Goal: Task Accomplishment & Management: Manage account settings

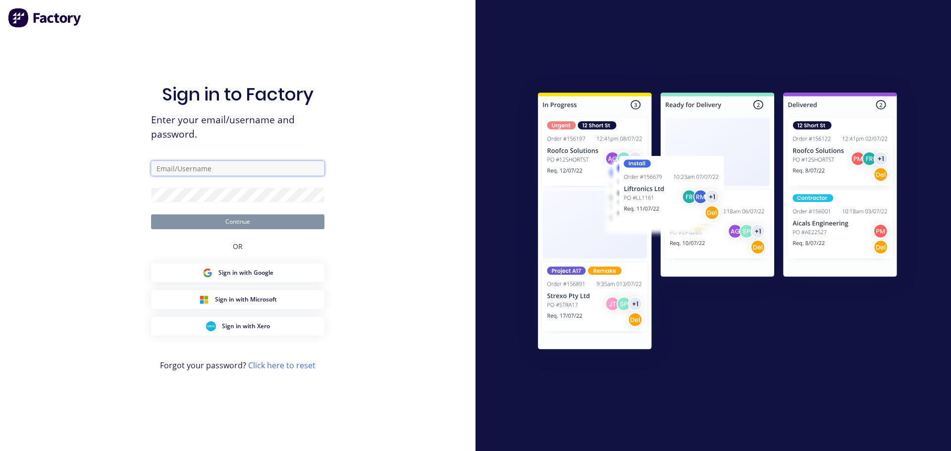
type input "leanne@krgsdoors.com.au"
click at [282, 226] on button "Continue" at bounding box center [237, 222] width 173 height 15
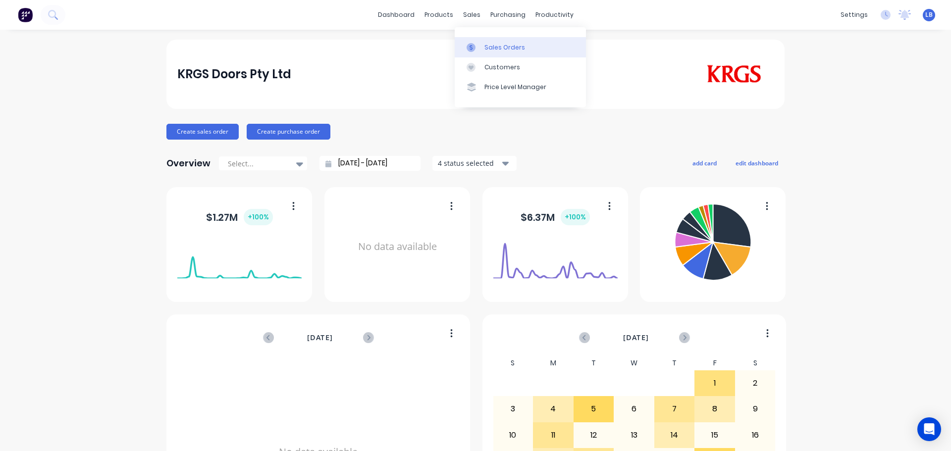
click at [495, 48] on div "Sales Orders" at bounding box center [505, 47] width 41 height 9
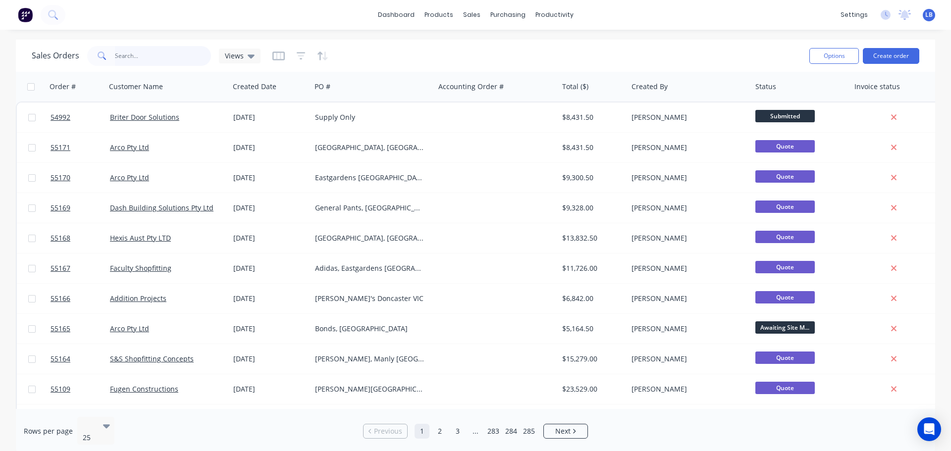
click at [138, 59] on input "text" at bounding box center [163, 56] width 97 height 20
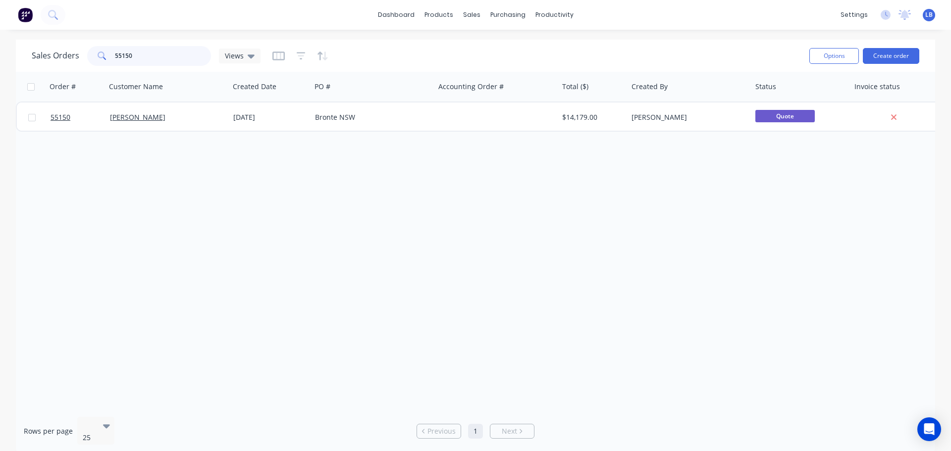
type input "55150"
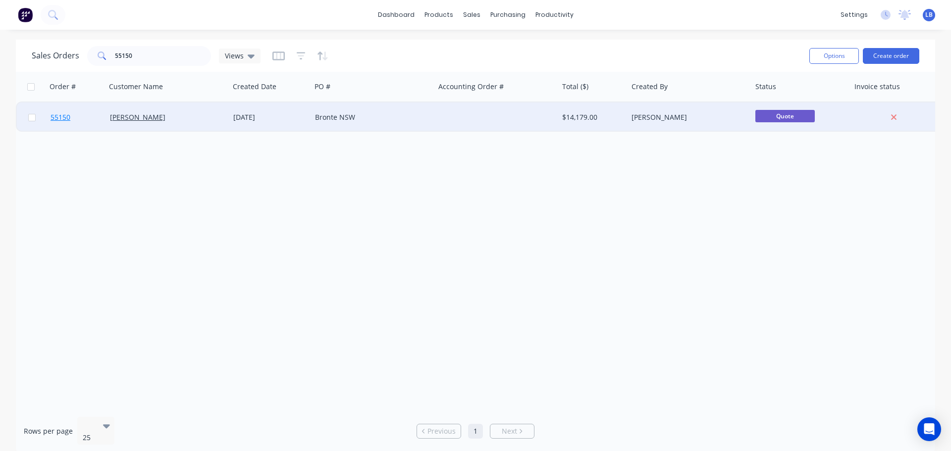
click at [64, 120] on span "55150" at bounding box center [61, 117] width 20 height 10
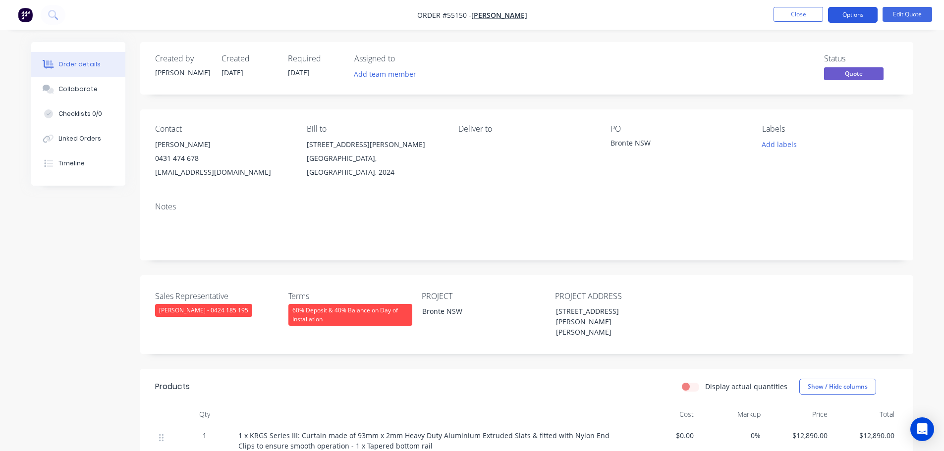
click at [849, 16] on button "Options" at bounding box center [853, 15] width 50 height 16
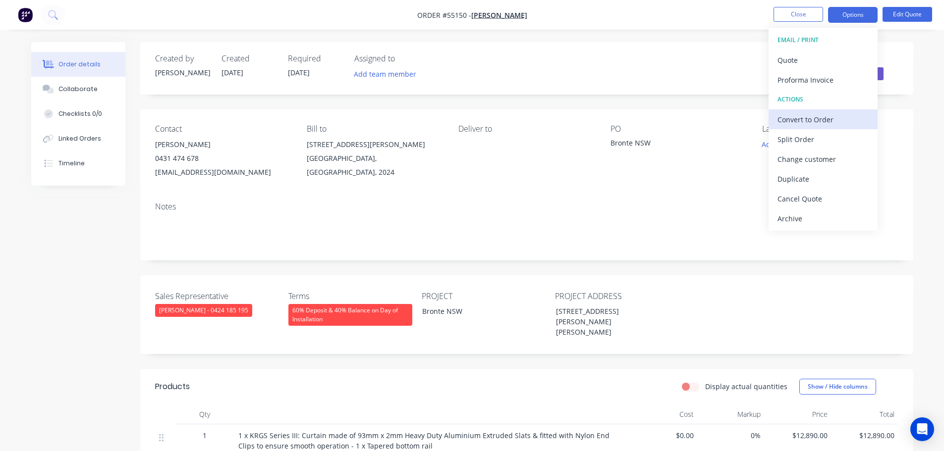
click at [790, 122] on div "Convert to Order" at bounding box center [822, 119] width 91 height 14
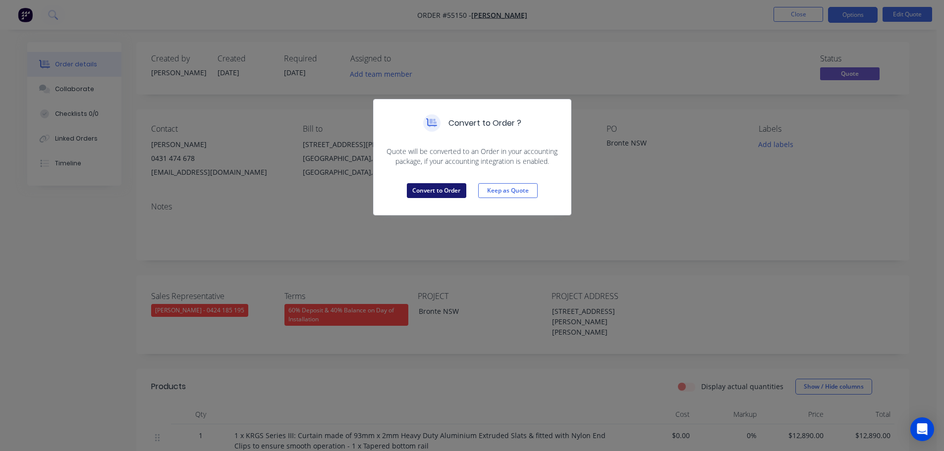
click at [414, 192] on button "Convert to Order" at bounding box center [436, 190] width 59 height 15
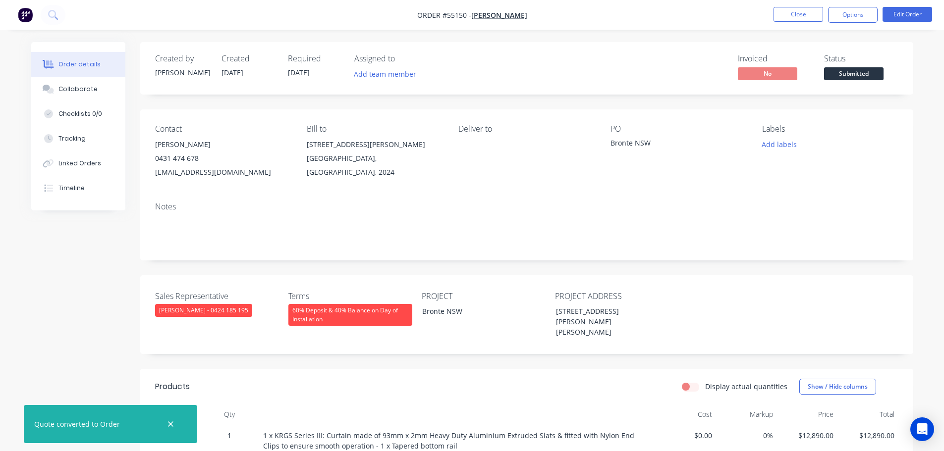
click at [853, 73] on span "Submitted" at bounding box center [853, 73] width 59 height 12
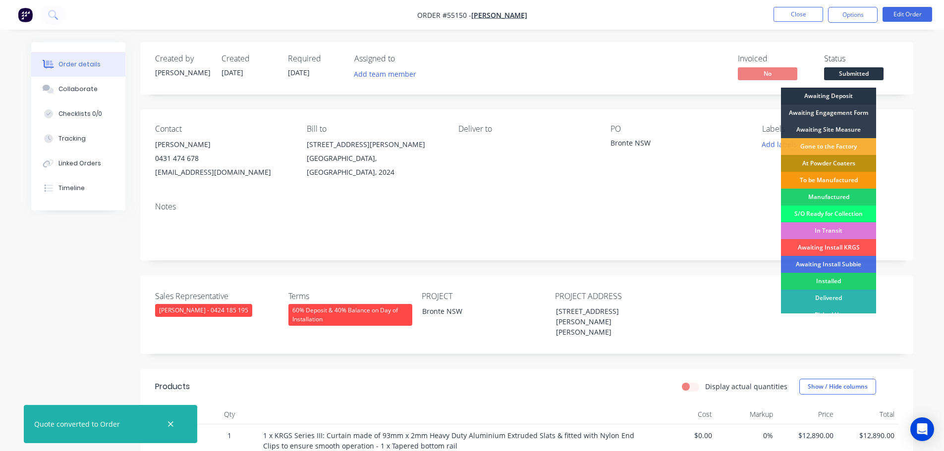
click at [835, 99] on div "Awaiting Deposit" at bounding box center [828, 96] width 95 height 17
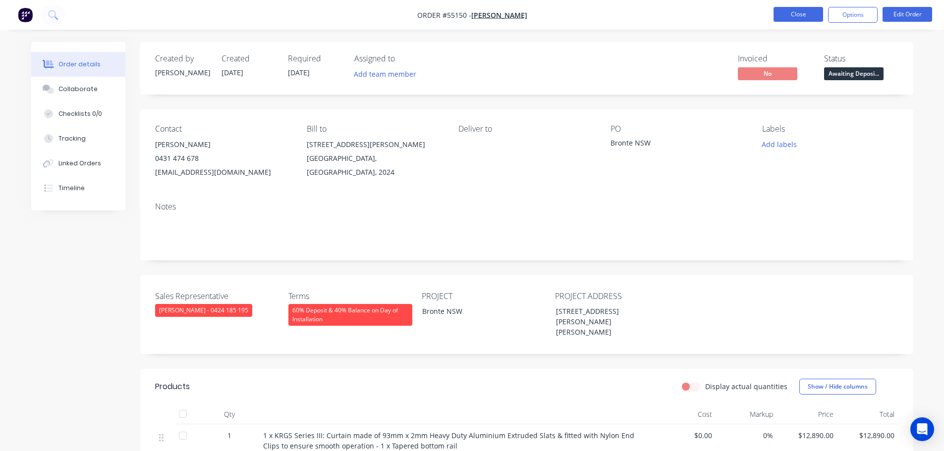
click at [803, 17] on button "Close" at bounding box center [798, 14] width 50 height 15
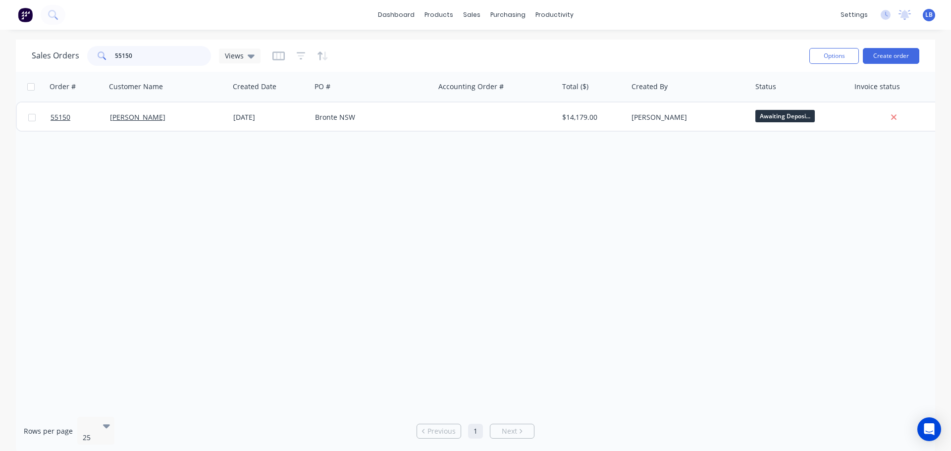
drag, startPoint x: 130, startPoint y: 57, endPoint x: 105, endPoint y: 65, distance: 26.6
click at [105, 65] on div "55150" at bounding box center [149, 56] width 124 height 20
type input "55150"
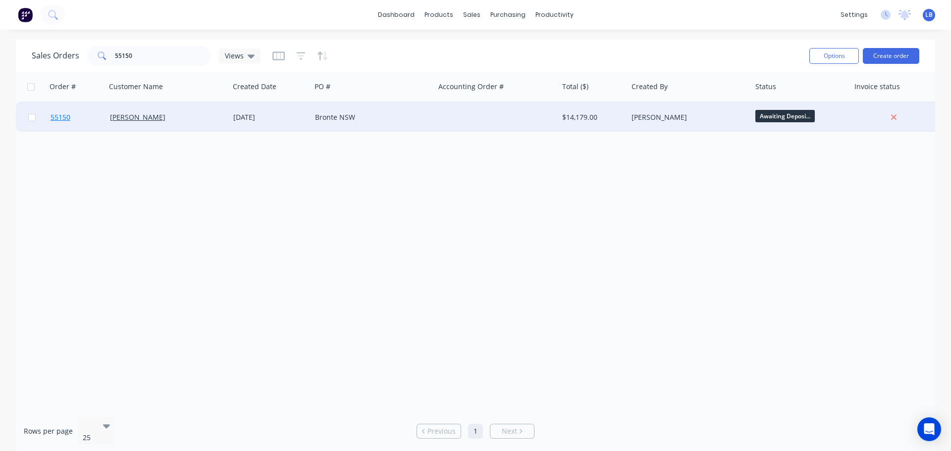
click at [60, 118] on span "55150" at bounding box center [61, 117] width 20 height 10
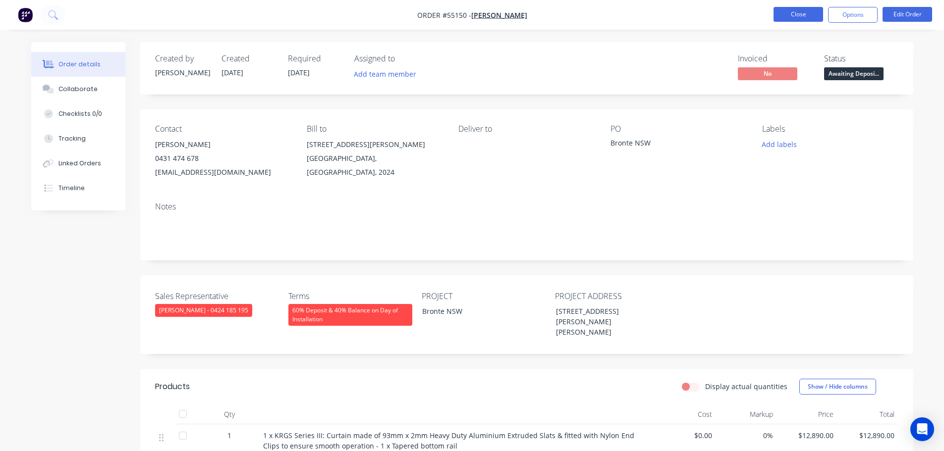
click at [802, 11] on button "Close" at bounding box center [798, 14] width 50 height 15
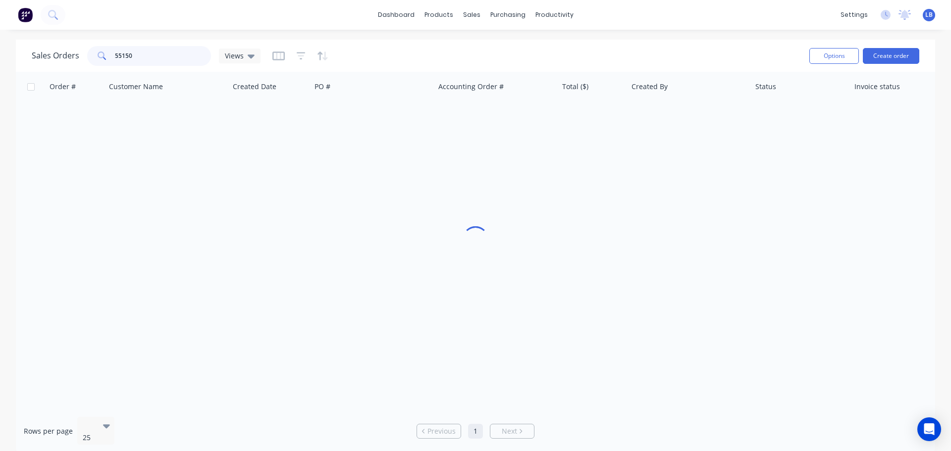
click at [133, 52] on input "55150" at bounding box center [163, 56] width 97 height 20
drag, startPoint x: 134, startPoint y: 53, endPoint x: 108, endPoint y: 67, distance: 29.5
click at [108, 67] on div "Sales Orders 55163 Views" at bounding box center [417, 56] width 770 height 24
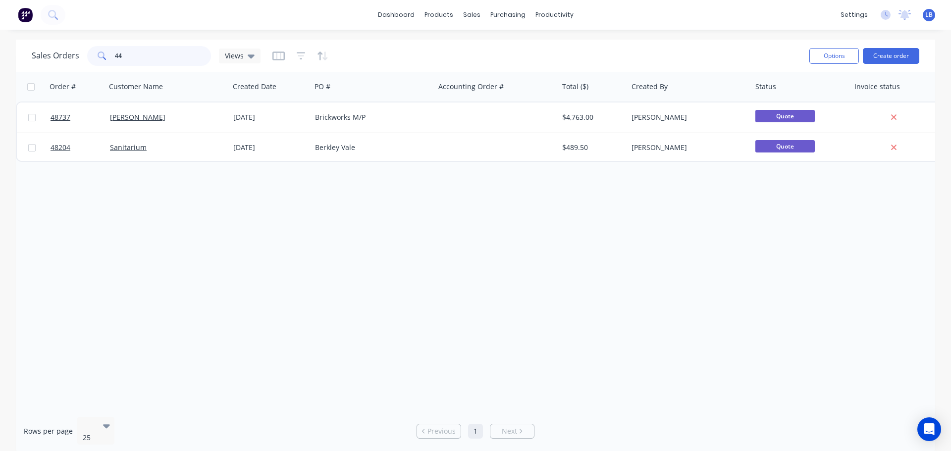
type input "4"
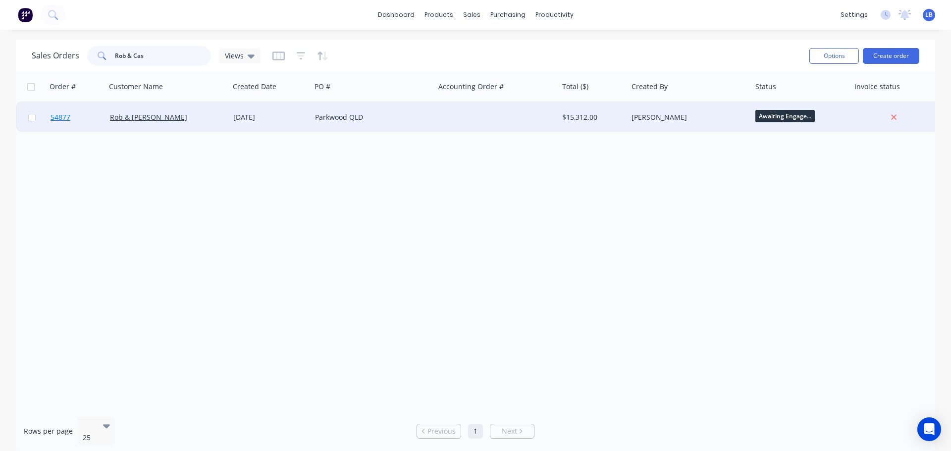
type input "Rob & Cas"
click at [65, 119] on span "54877" at bounding box center [61, 117] width 20 height 10
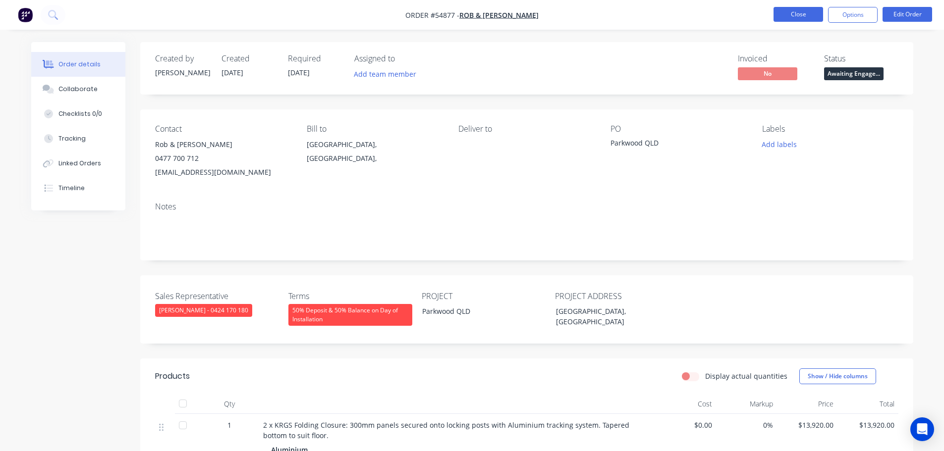
click at [790, 17] on button "Close" at bounding box center [798, 14] width 50 height 15
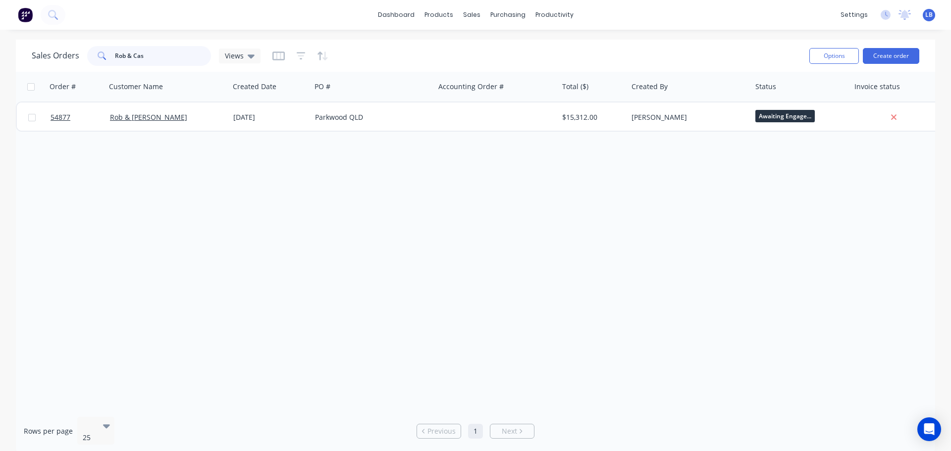
drag, startPoint x: 149, startPoint y: 55, endPoint x: 100, endPoint y: 67, distance: 51.1
click at [100, 67] on div "Sales Orders Rob & Cas Views" at bounding box center [417, 56] width 770 height 24
drag, startPoint x: 133, startPoint y: 55, endPoint x: 86, endPoint y: 67, distance: 48.6
click at [86, 67] on div "Sales Orders 55155 Views" at bounding box center [417, 56] width 770 height 24
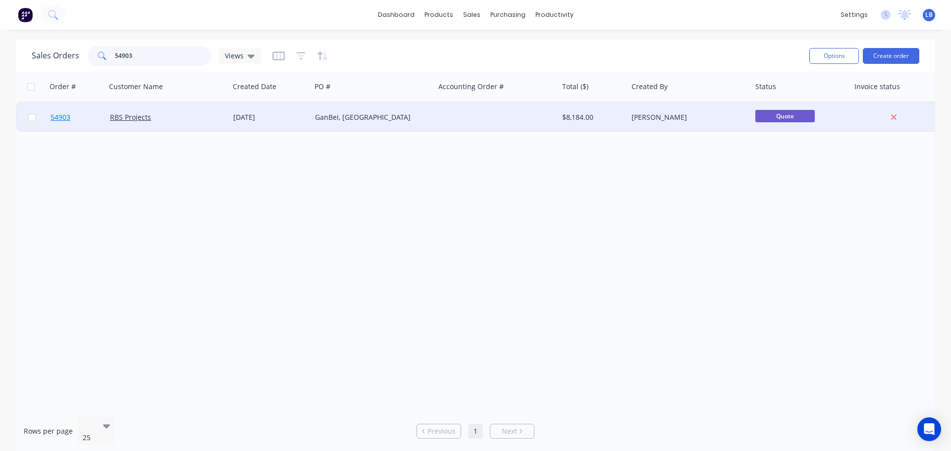
type input "54903"
click at [67, 117] on span "54903" at bounding box center [61, 117] width 20 height 10
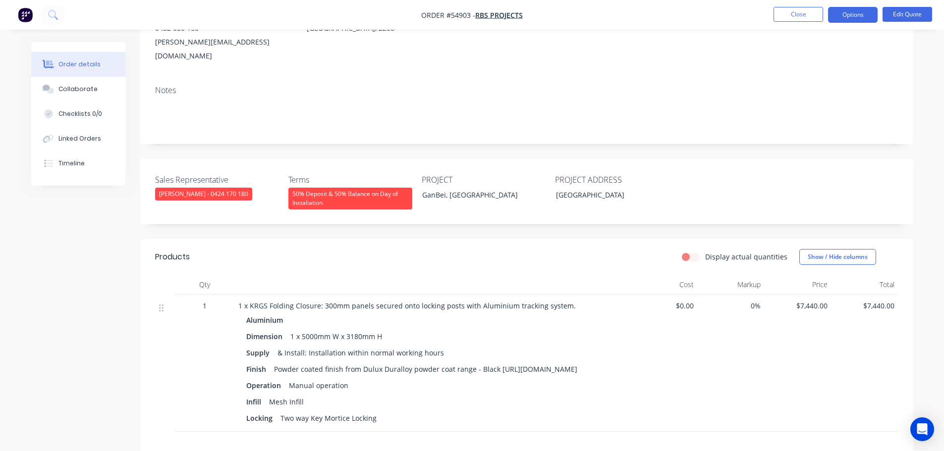
scroll to position [149, 0]
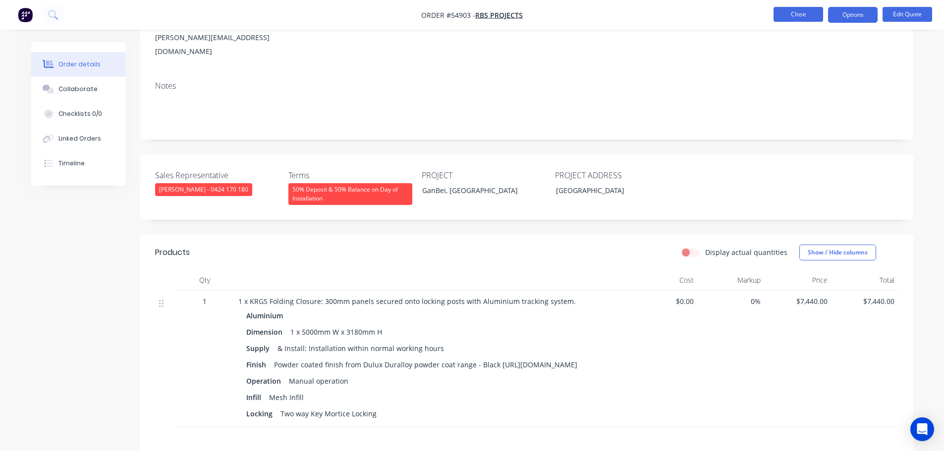
click at [792, 19] on button "Close" at bounding box center [798, 14] width 50 height 15
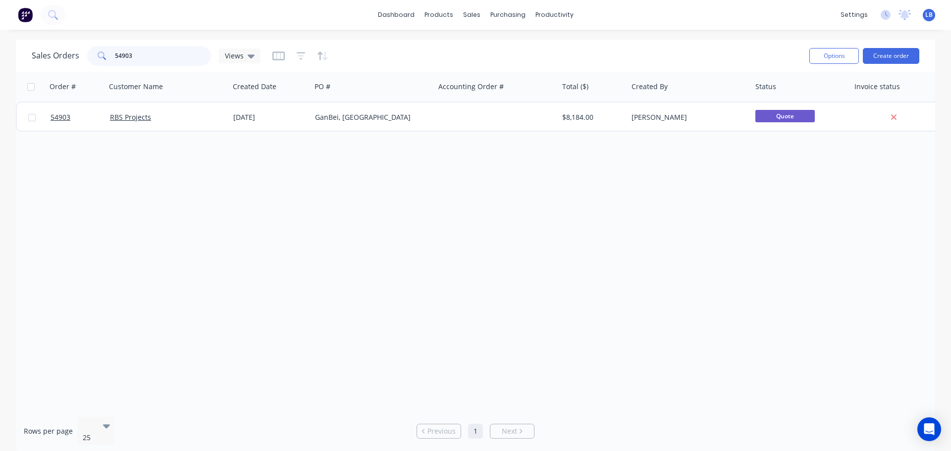
drag, startPoint x: 140, startPoint y: 55, endPoint x: 95, endPoint y: 59, distance: 45.3
click at [95, 59] on div "54903" at bounding box center [149, 56] width 124 height 20
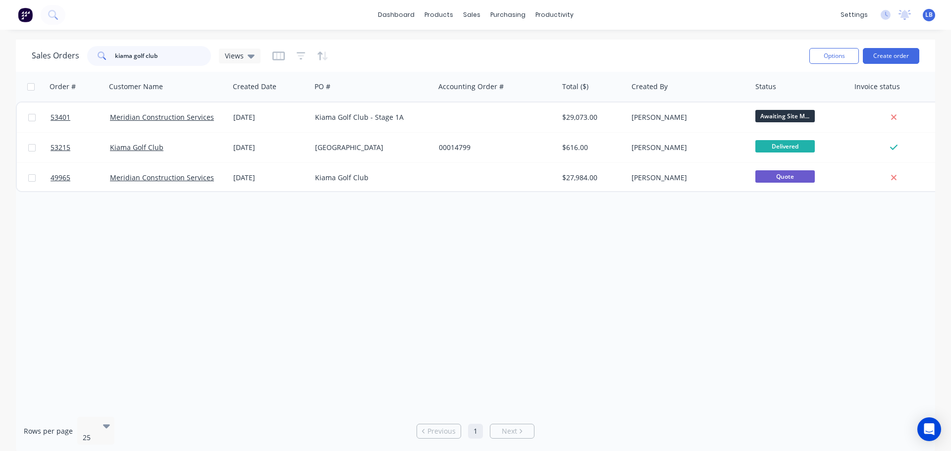
drag, startPoint x: 161, startPoint y: 56, endPoint x: 62, endPoint y: 64, distance: 98.9
click at [62, 64] on div "Sales Orders kiama golf club Views" at bounding box center [146, 56] width 229 height 20
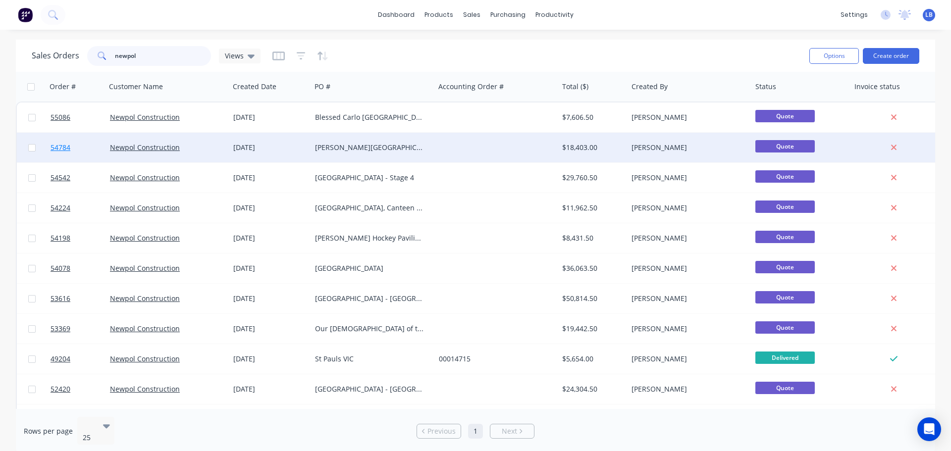
type input "newpol"
click at [57, 145] on span "54784" at bounding box center [61, 148] width 20 height 10
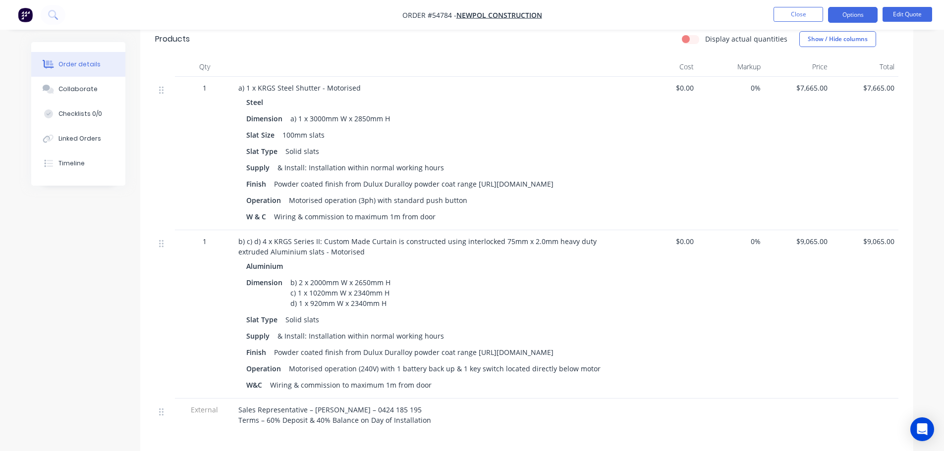
scroll to position [347, 0]
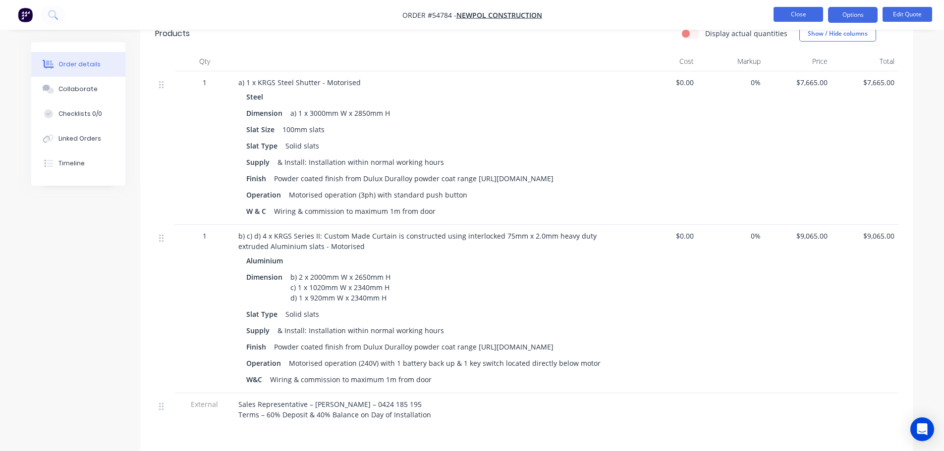
click at [799, 11] on button "Close" at bounding box center [798, 14] width 50 height 15
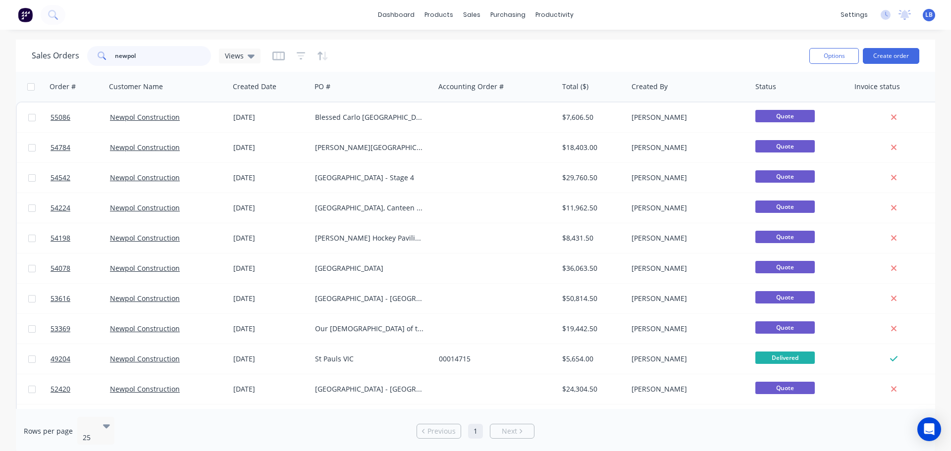
drag, startPoint x: 138, startPoint y: 55, endPoint x: 81, endPoint y: 64, distance: 57.1
click at [81, 64] on div "Sales Orders newpol Views" at bounding box center [146, 56] width 229 height 20
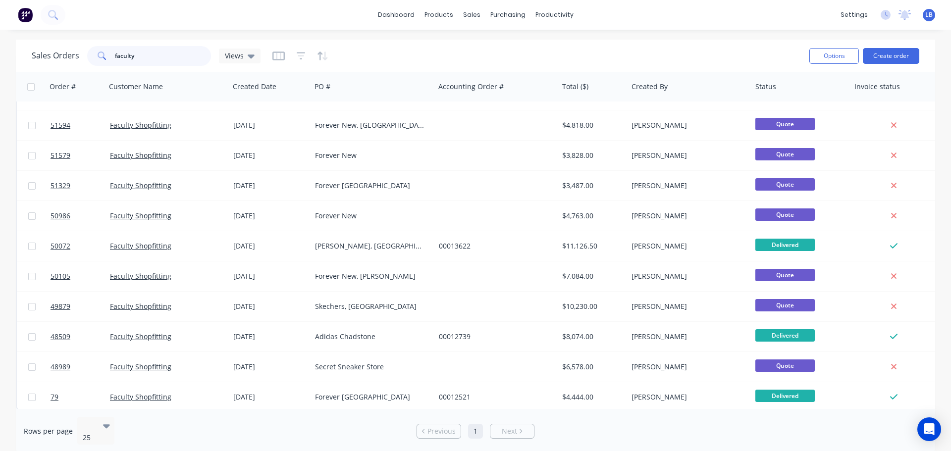
scroll to position [392, 0]
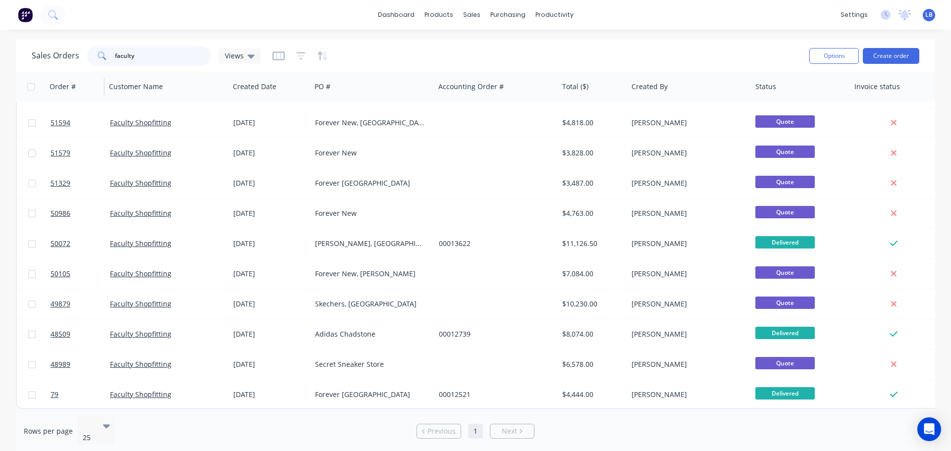
drag, startPoint x: 134, startPoint y: 55, endPoint x: 76, endPoint y: 73, distance: 61.0
click at [76, 73] on div "Sales Orders faculty Views Options Create order Order # Customer Name Created D…" at bounding box center [476, 247] width 920 height 414
click at [142, 55] on input "faculty" at bounding box center [163, 56] width 97 height 20
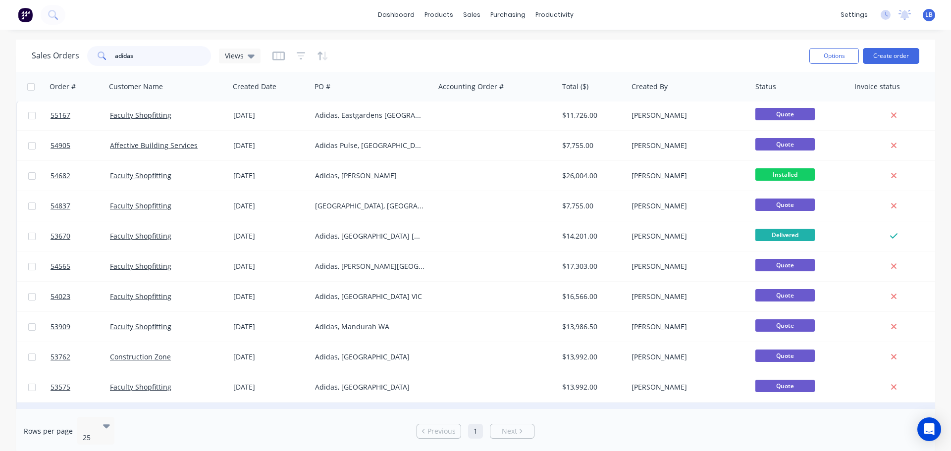
scroll to position [0, 0]
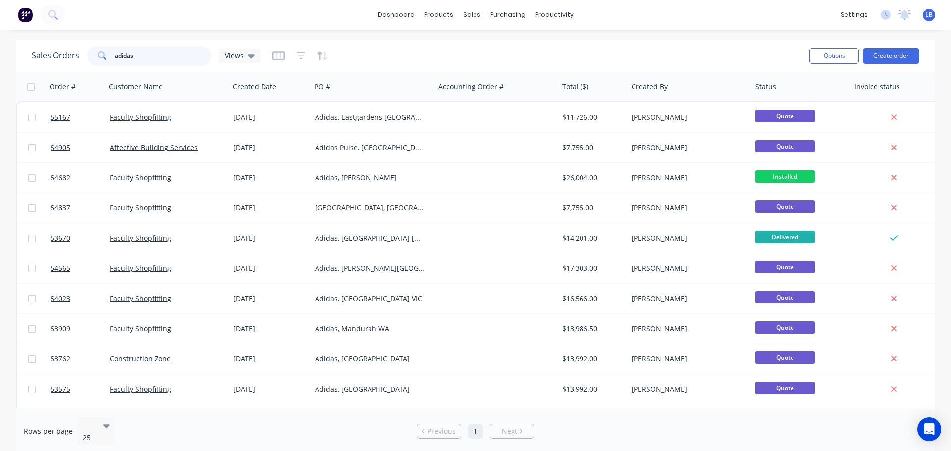
drag, startPoint x: 135, startPoint y: 55, endPoint x: 84, endPoint y: 68, distance: 53.1
click at [84, 68] on div "Sales Orders adidas Views Options Create order" at bounding box center [476, 56] width 920 height 32
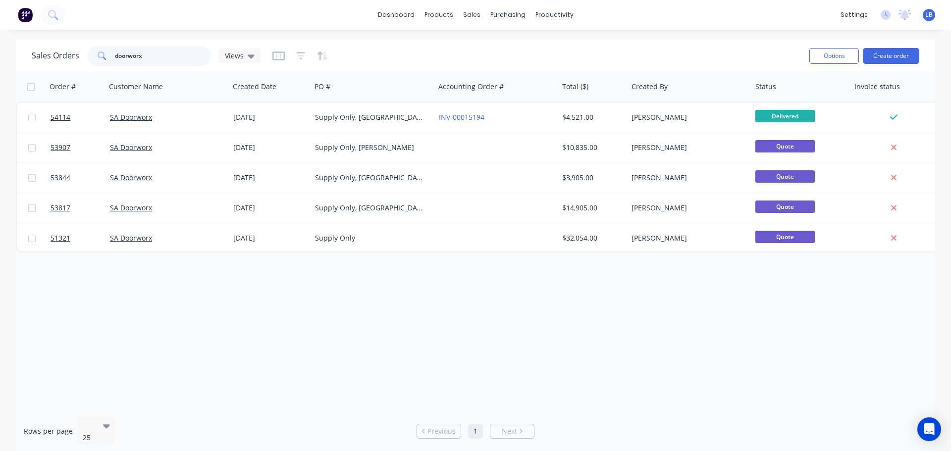
drag, startPoint x: 145, startPoint y: 56, endPoint x: 63, endPoint y: 57, distance: 81.8
click at [63, 57] on div "Sales Orders doorworx Views" at bounding box center [146, 56] width 229 height 20
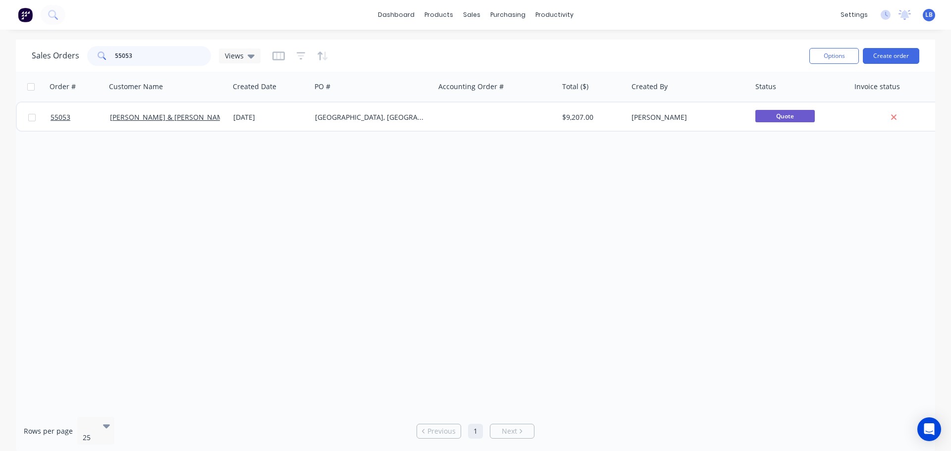
type input "55053"
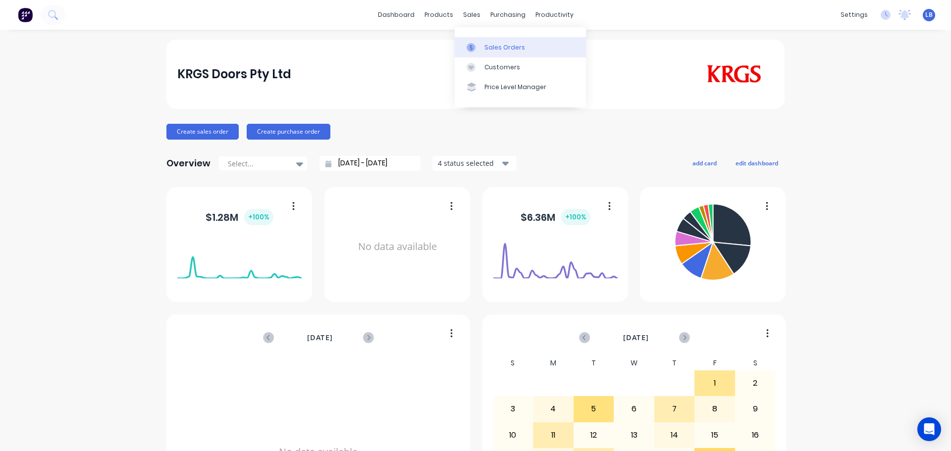
click at [495, 45] on div "Sales Orders" at bounding box center [505, 47] width 41 height 9
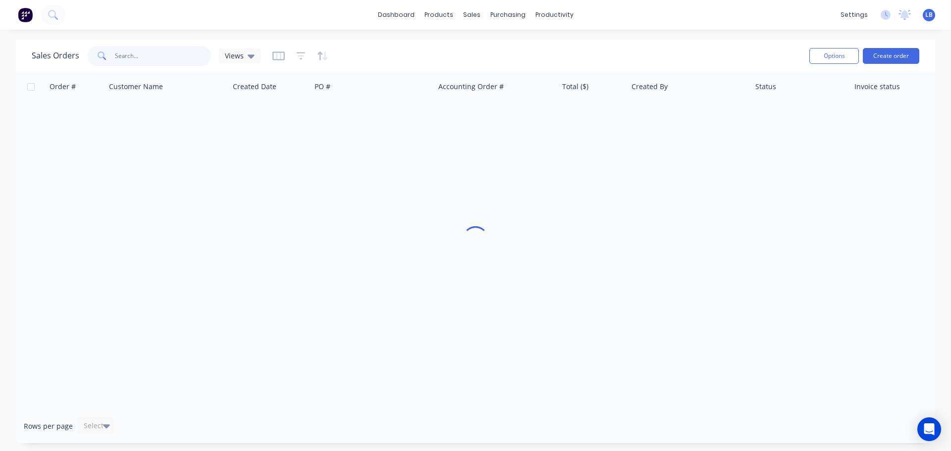
click at [171, 57] on input "text" at bounding box center [163, 56] width 97 height 20
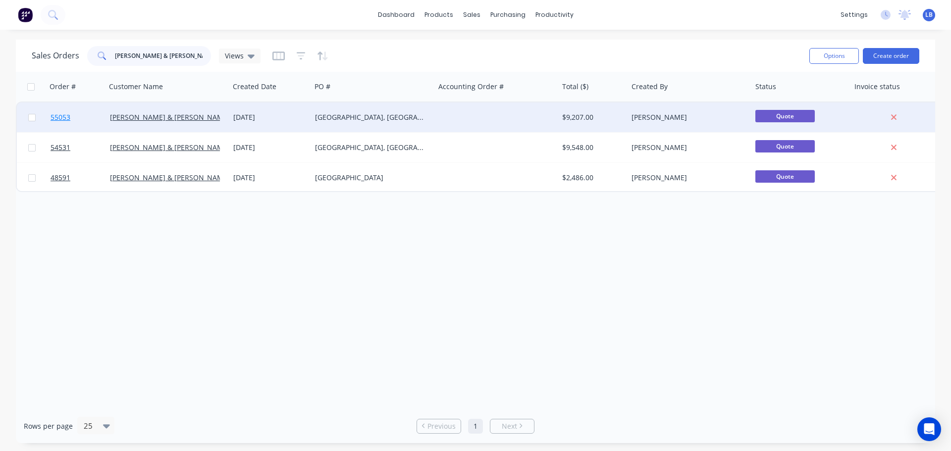
type input "burke & wills"
click at [60, 118] on span "55053" at bounding box center [61, 117] width 20 height 10
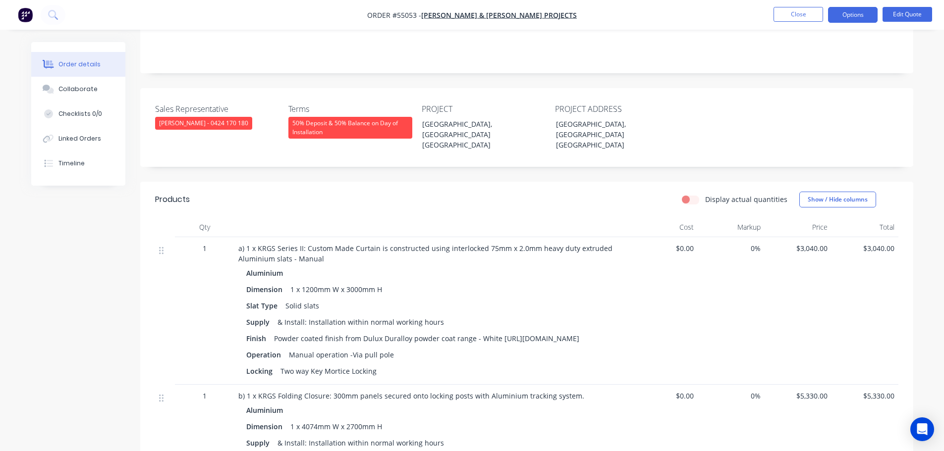
scroll to position [198, 0]
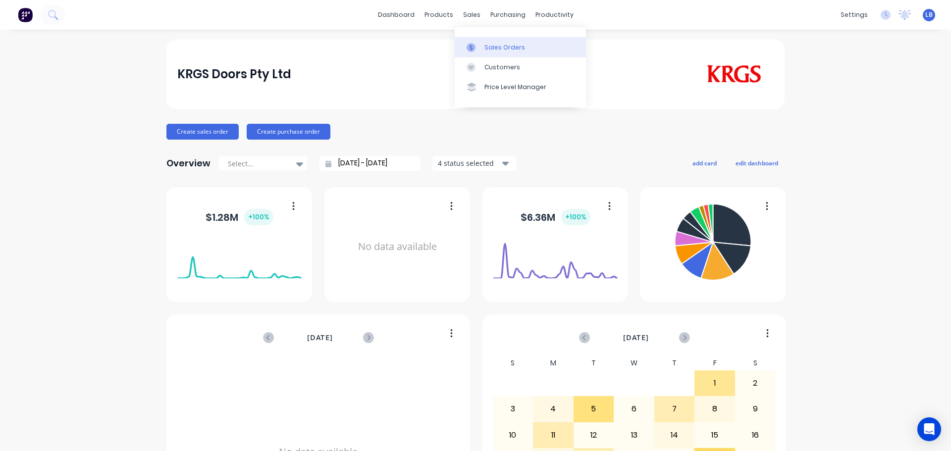
click at [497, 45] on div "Sales Orders" at bounding box center [505, 47] width 41 height 9
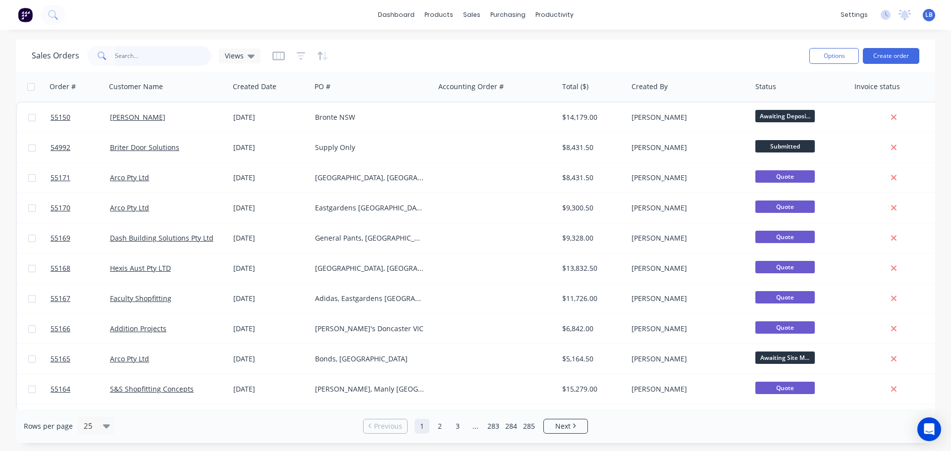
click at [125, 51] on input "text" at bounding box center [163, 56] width 97 height 20
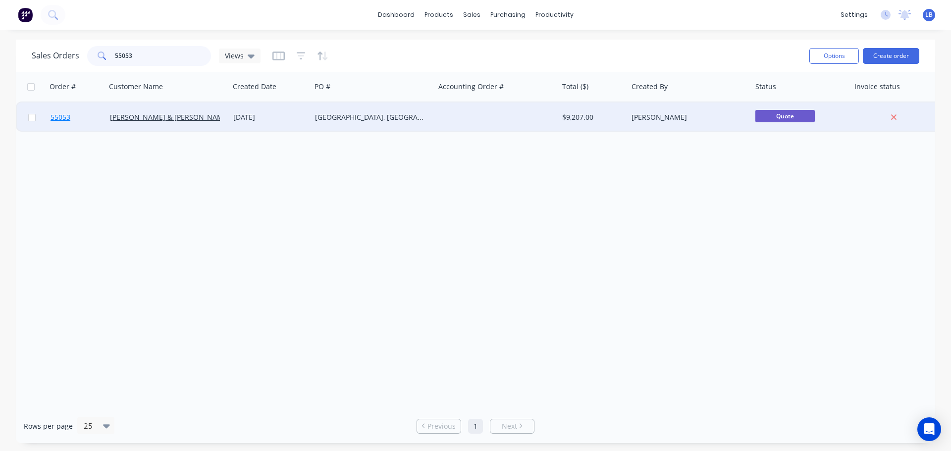
type input "55053"
click at [58, 122] on span "55053" at bounding box center [61, 117] width 20 height 10
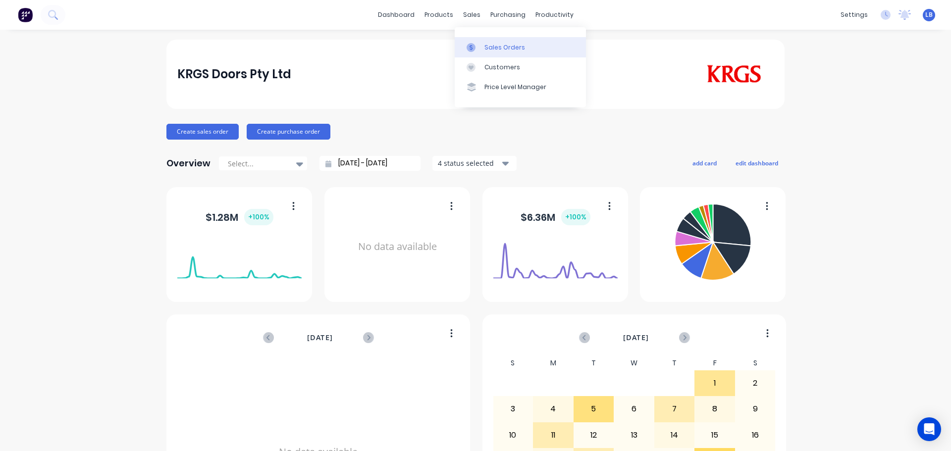
click at [508, 48] on div "Sales Orders" at bounding box center [505, 47] width 41 height 9
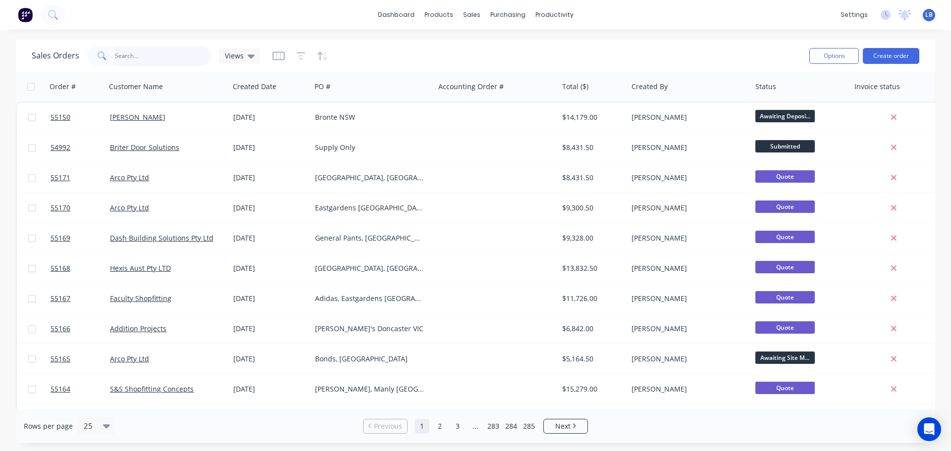
click at [133, 53] on input "text" at bounding box center [163, 56] width 97 height 20
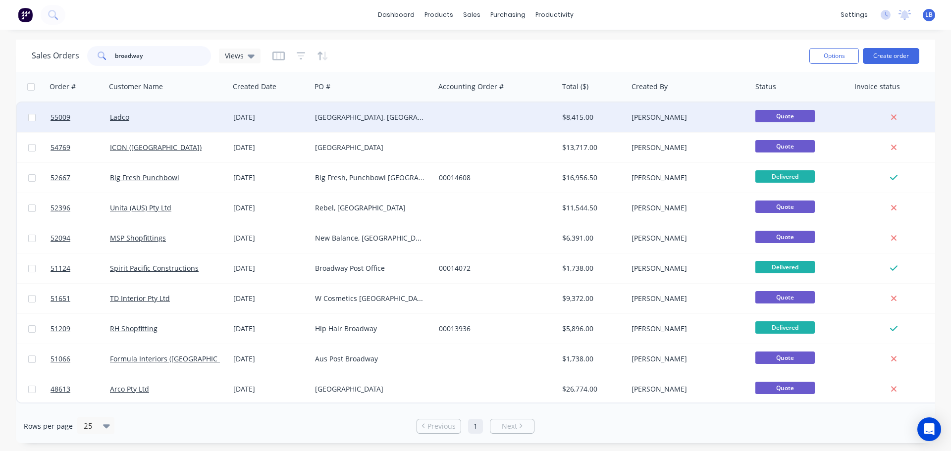
type input "broadway"
click at [322, 121] on div "[GEOGRAPHIC_DATA], [GEOGRAPHIC_DATA]" at bounding box center [370, 117] width 110 height 10
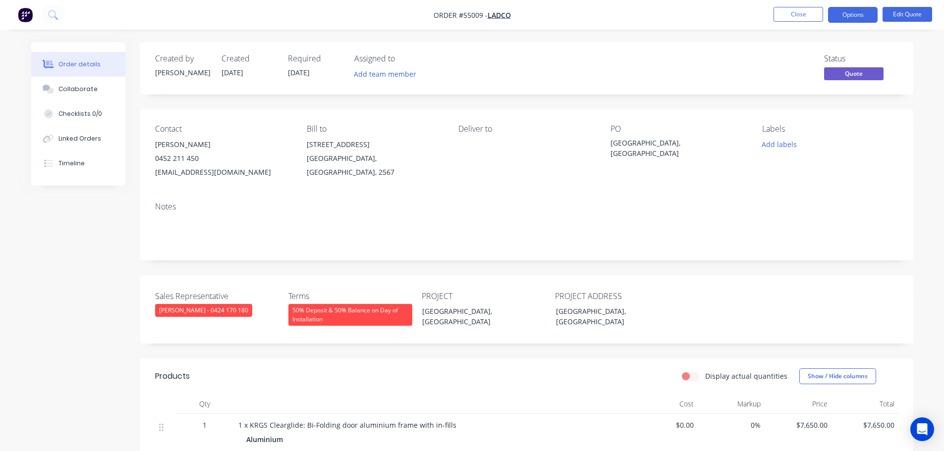
click at [772, 15] on ul "Close Options Edit Quote" at bounding box center [853, 15] width 182 height 16
click at [779, 14] on button "Close" at bounding box center [798, 14] width 50 height 15
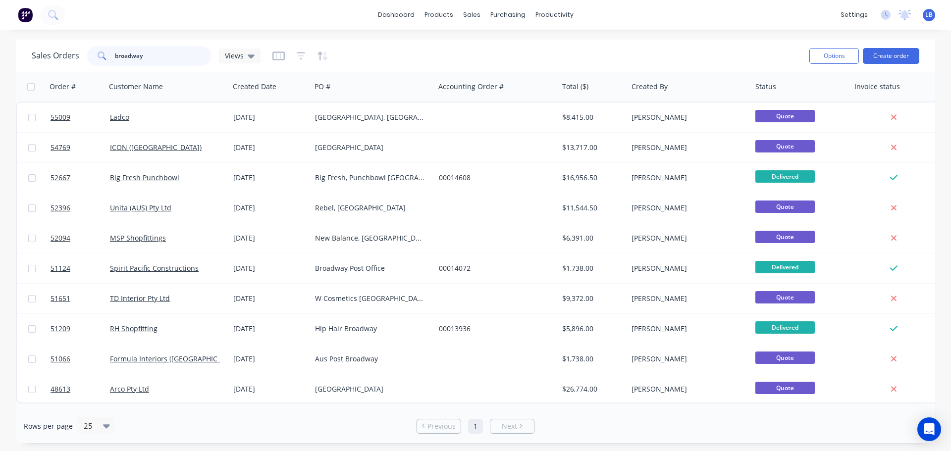
drag, startPoint x: 146, startPoint y: 54, endPoint x: 84, endPoint y: 70, distance: 63.6
click at [84, 70] on div "Sales Orders broadway Views Options Create order" at bounding box center [476, 56] width 920 height 32
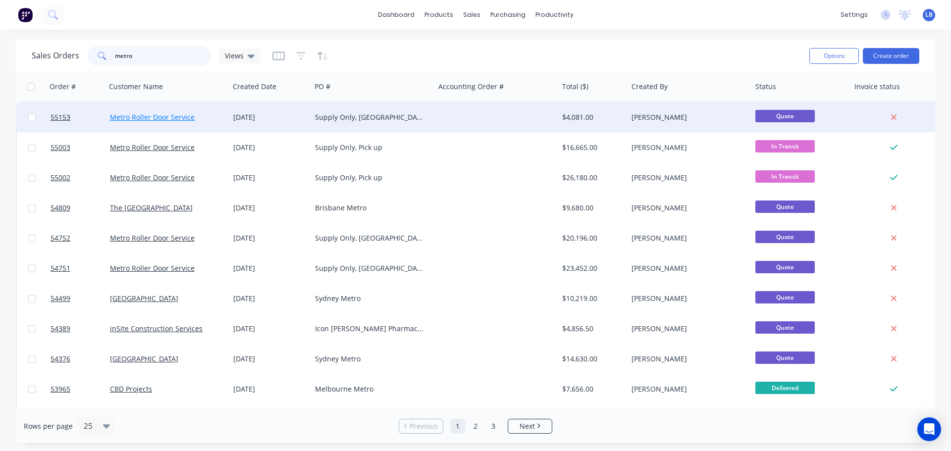
type input "metro"
click at [129, 117] on link "Metro Roller Door Service" at bounding box center [152, 116] width 85 height 9
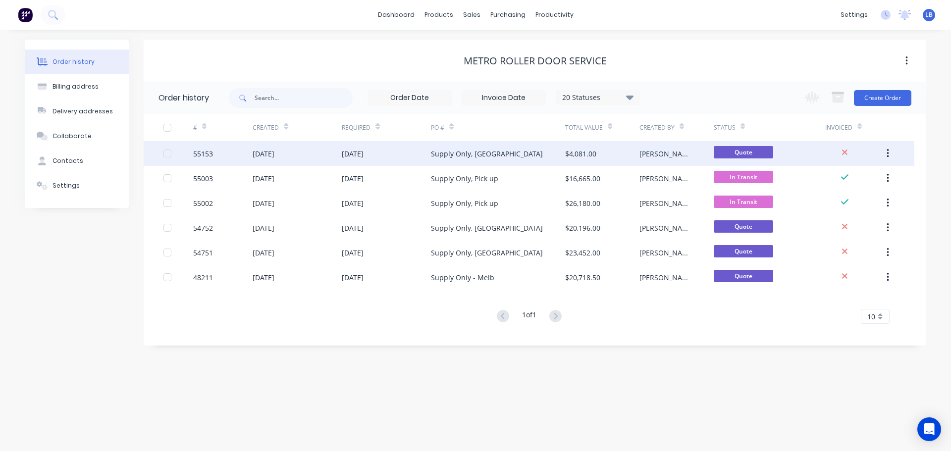
click at [195, 155] on div "55153" at bounding box center [203, 154] width 20 height 10
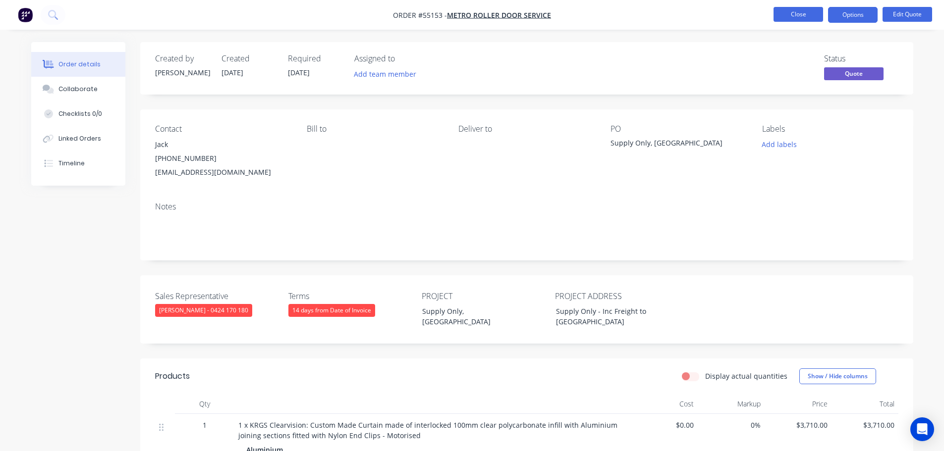
click at [779, 14] on button "Close" at bounding box center [798, 14] width 50 height 15
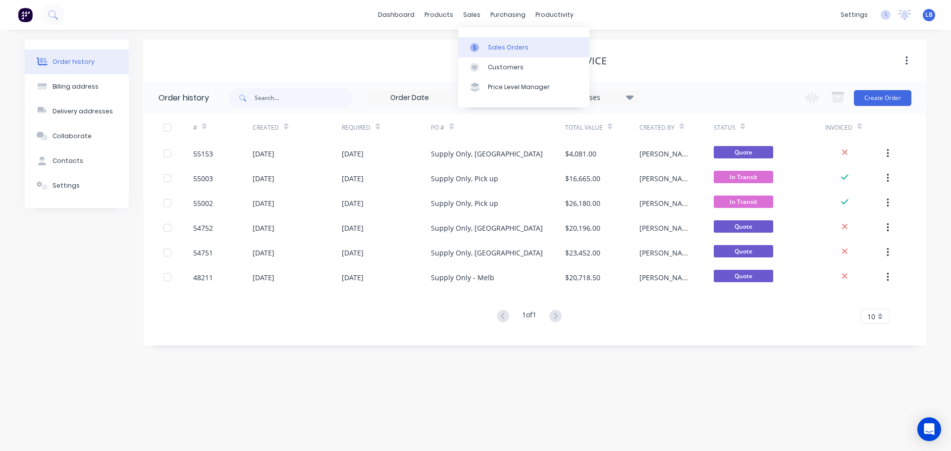
click at [502, 43] on div "Sales Orders" at bounding box center [508, 47] width 41 height 9
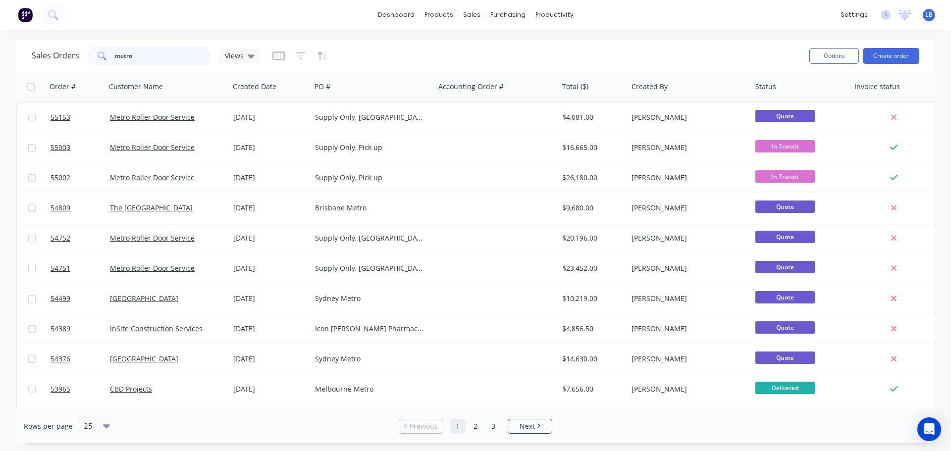
drag, startPoint x: 137, startPoint y: 55, endPoint x: 77, endPoint y: 69, distance: 61.1
click at [77, 69] on div "Sales Orders metro Views Options Create order" at bounding box center [476, 56] width 920 height 32
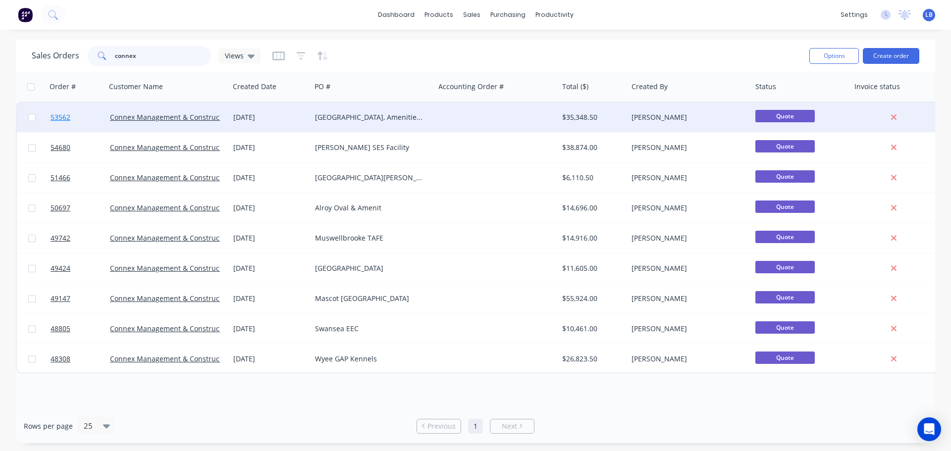
type input "connex"
click at [65, 119] on span "53562" at bounding box center [61, 117] width 20 height 10
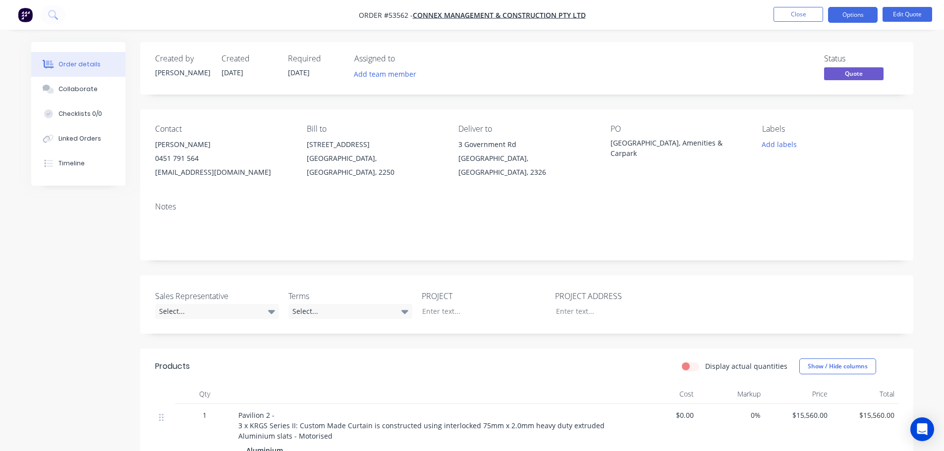
scroll to position [50, 0]
